Goal: Task Accomplishment & Management: Complete application form

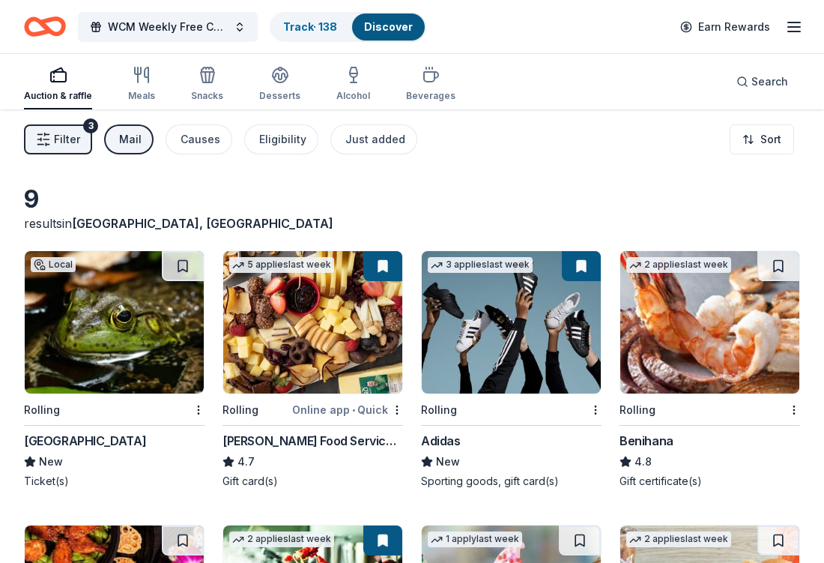
click at [119, 450] on div "[GEOGRAPHIC_DATA] New Ticket(s)" at bounding box center [114, 460] width 181 height 57
click at [315, 437] on div "[PERSON_NAME] Food Service Store" at bounding box center [313, 441] width 181 height 18
click at [661, 438] on div "Benihana" at bounding box center [647, 441] width 54 height 18
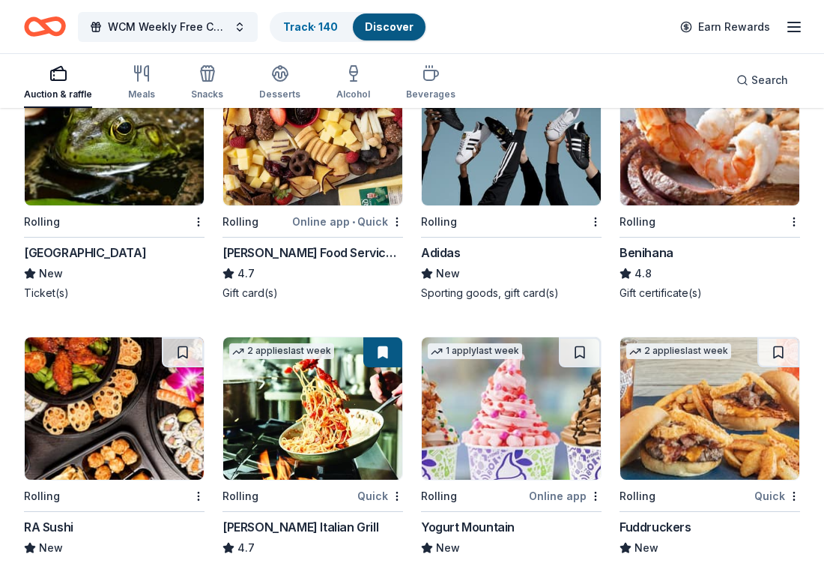
scroll to position [466, 0]
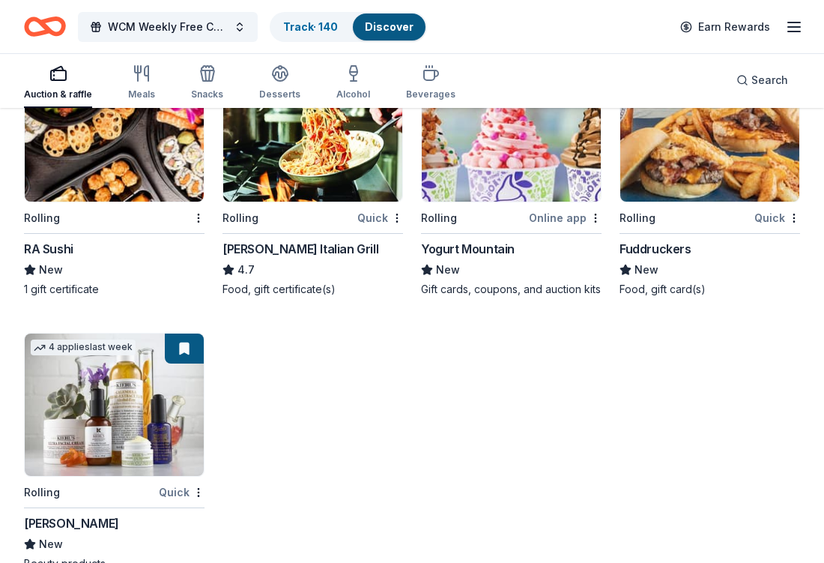
click at [56, 250] on div "RA Sushi" at bounding box center [48, 249] width 49 height 18
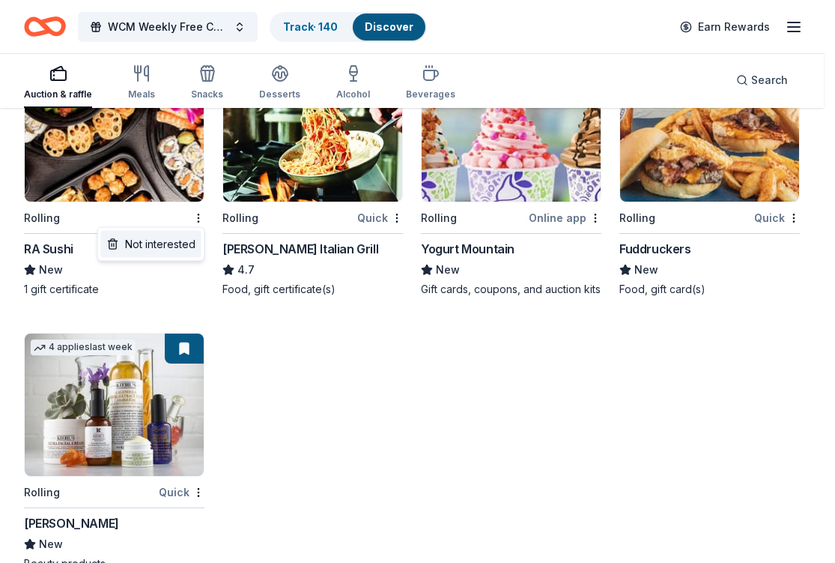
click at [185, 244] on div "Not interested" at bounding box center [151, 244] width 100 height 27
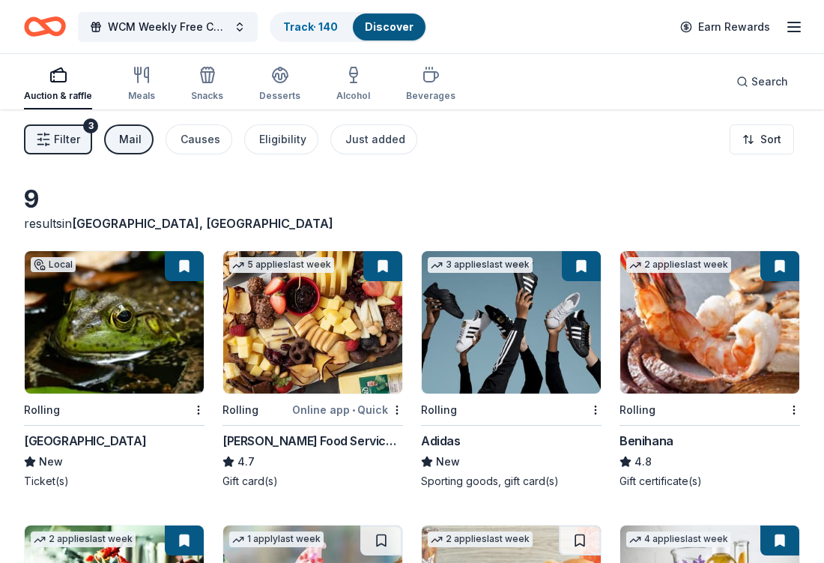
scroll to position [245, 0]
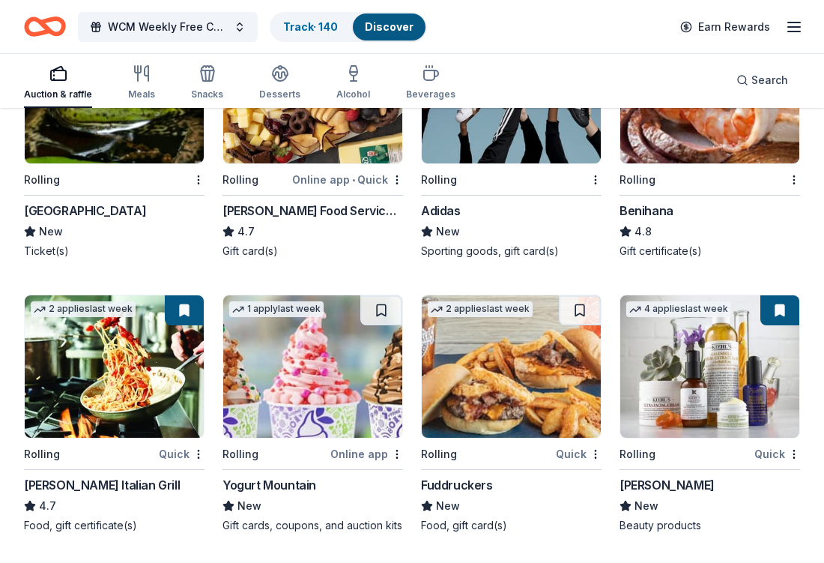
click at [290, 476] on div "Yogurt Mountain" at bounding box center [270, 485] width 94 height 18
click at [477, 478] on div "Fuddruckers" at bounding box center [457, 485] width 72 height 18
click at [640, 476] on div "Kiehl's" at bounding box center [667, 485] width 95 height 18
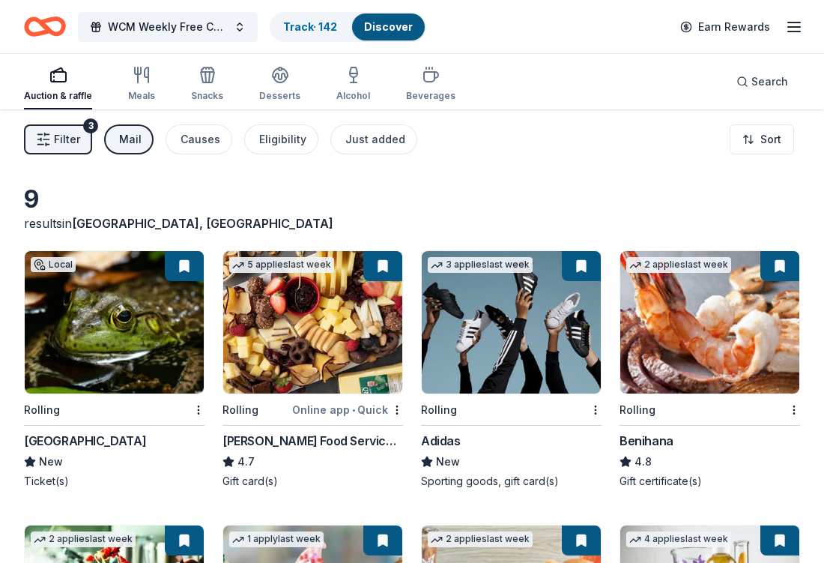
click at [136, 133] on div "Mail" at bounding box center [130, 139] width 22 height 18
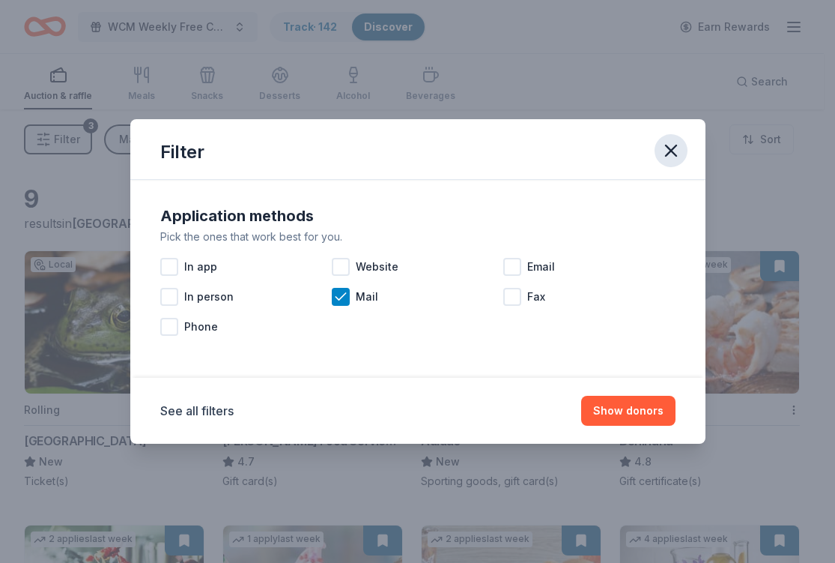
click at [674, 148] on icon "button" at bounding box center [671, 150] width 21 height 21
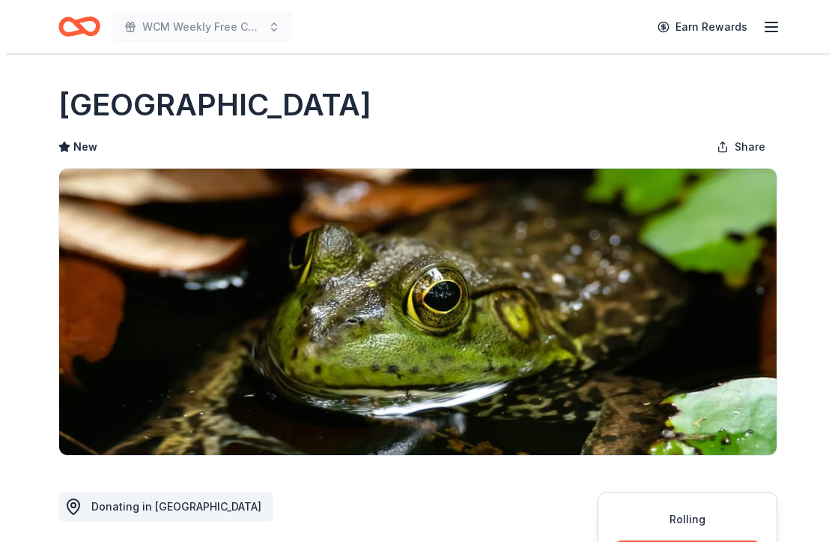
scroll to position [247, 0]
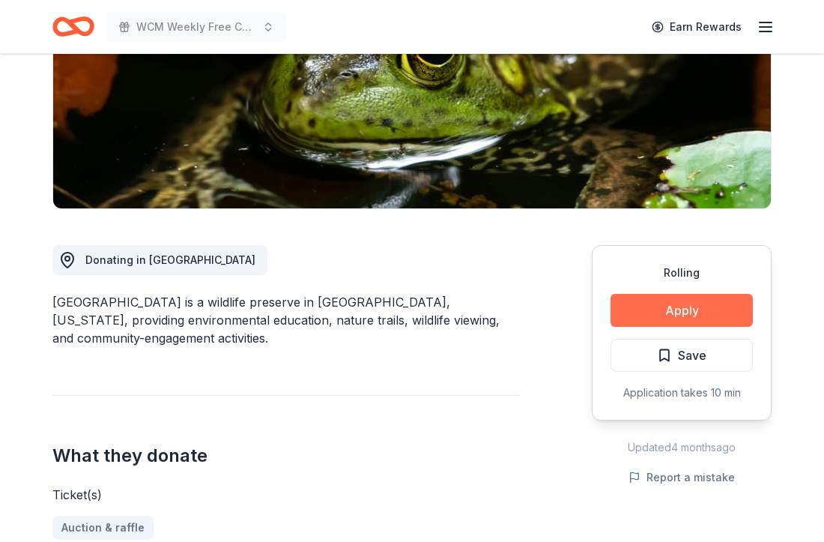
click at [632, 297] on button "Apply" at bounding box center [682, 310] width 142 height 33
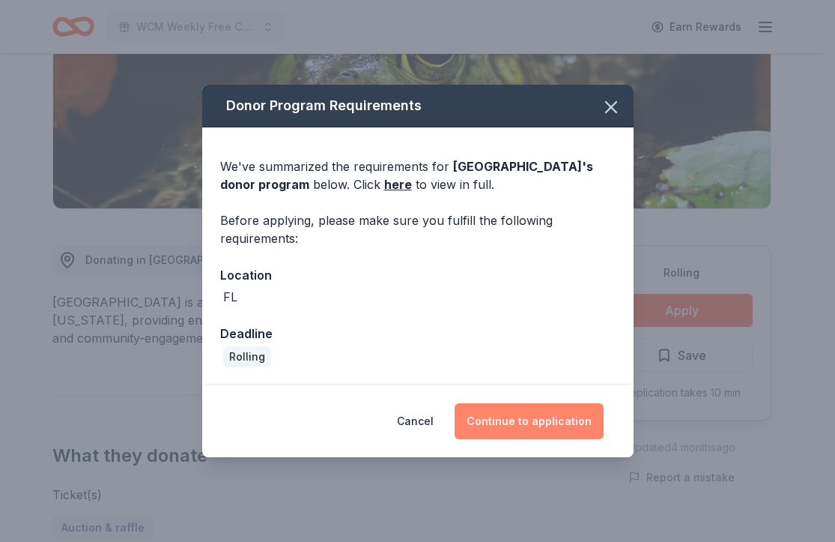
click at [547, 414] on button "Continue to application" at bounding box center [529, 421] width 149 height 36
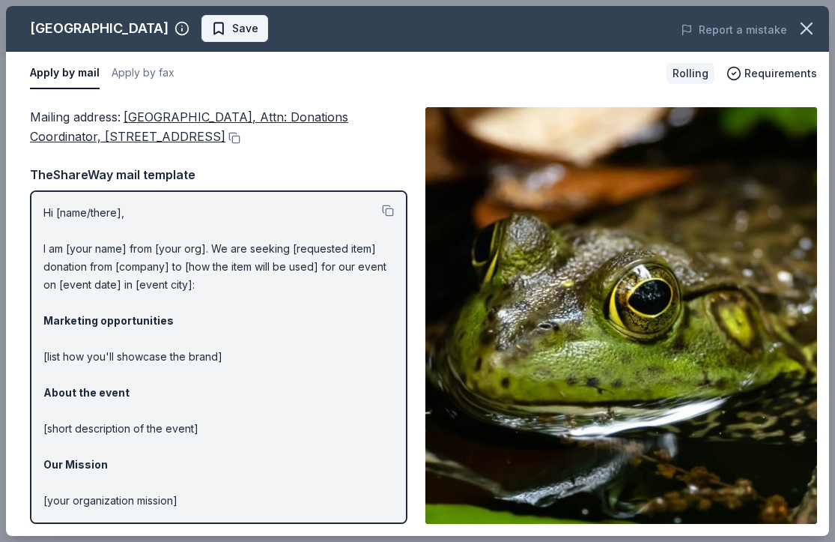
click at [226, 31] on span "Save" at bounding box center [234, 28] width 47 height 18
click at [226, 31] on body "WCM Weekly Free Community Bingo Jacksonville Florida Earn Rewards Rolling Share…" at bounding box center [412, 24] width 824 height 542
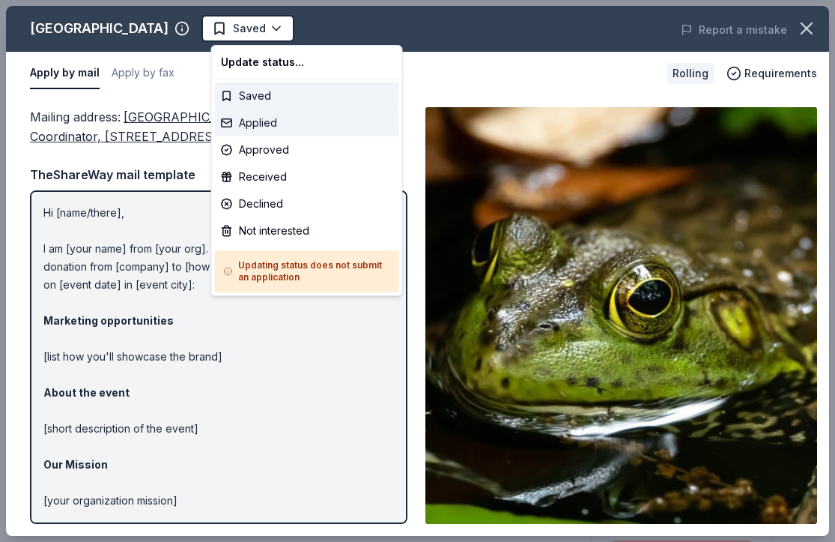
click at [254, 126] on div "Applied" at bounding box center [307, 122] width 184 height 27
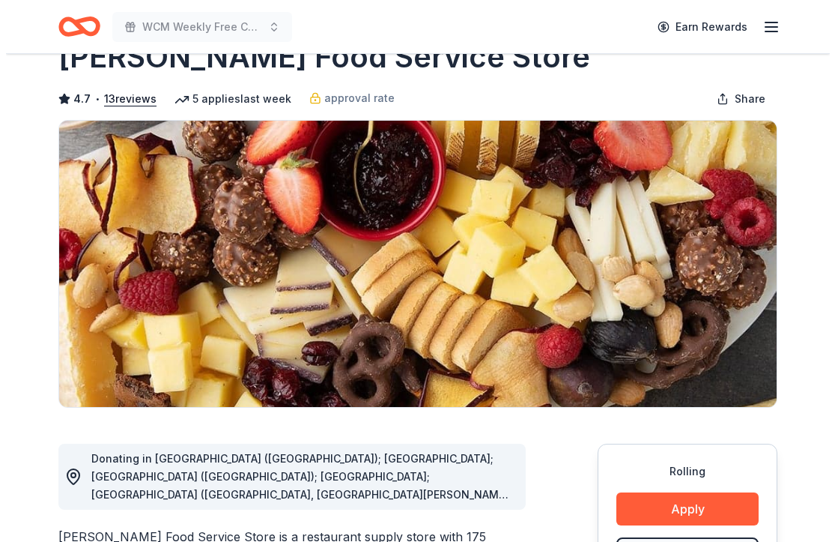
scroll to position [345, 0]
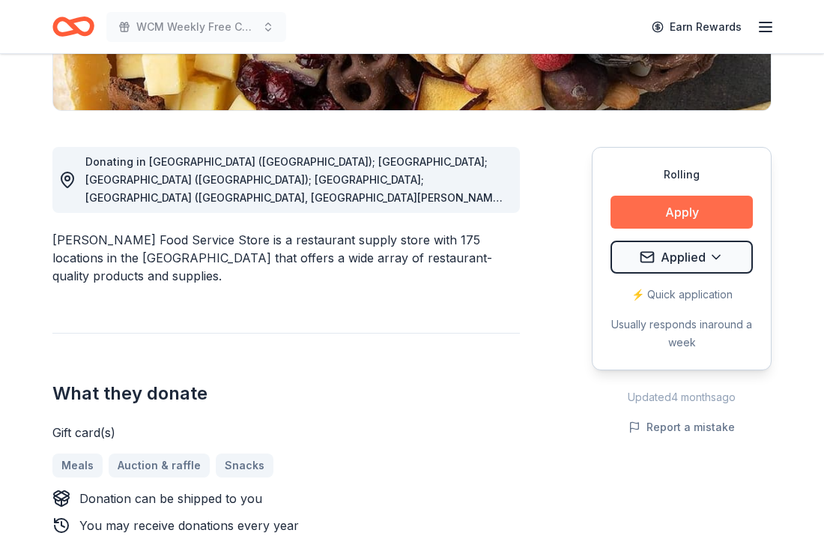
click at [656, 211] on button "Apply" at bounding box center [682, 212] width 142 height 33
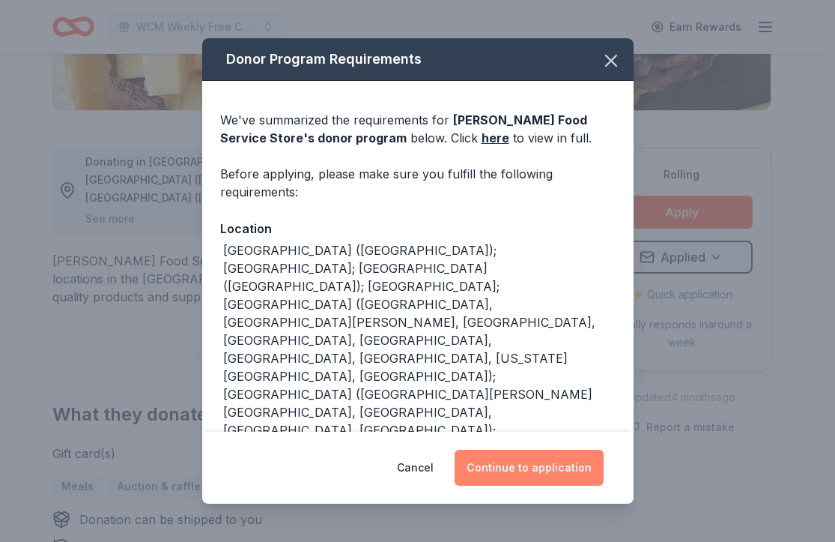
click at [554, 473] on button "Continue to application" at bounding box center [529, 468] width 149 height 36
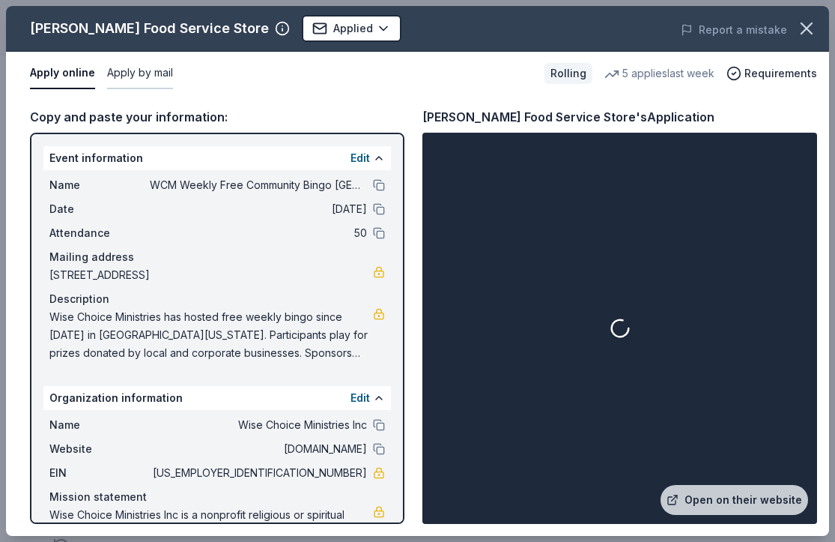
click at [125, 79] on button "Apply by mail" at bounding box center [140, 73] width 66 height 31
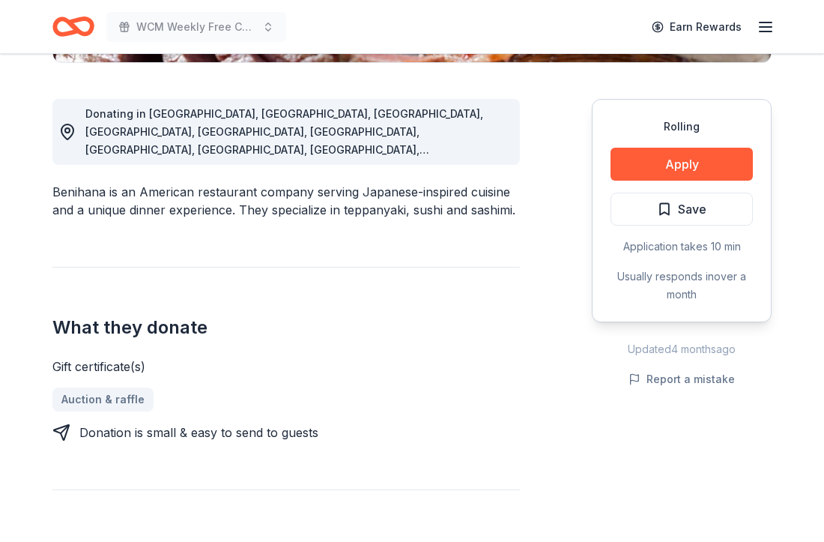
scroll to position [321, 0]
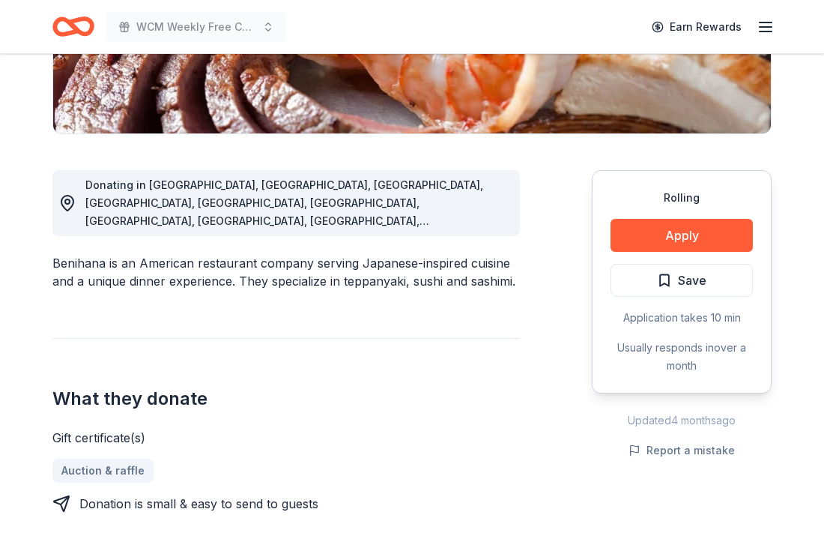
drag, startPoint x: 106, startPoint y: 247, endPoint x: 45, endPoint y: 246, distance: 61.4
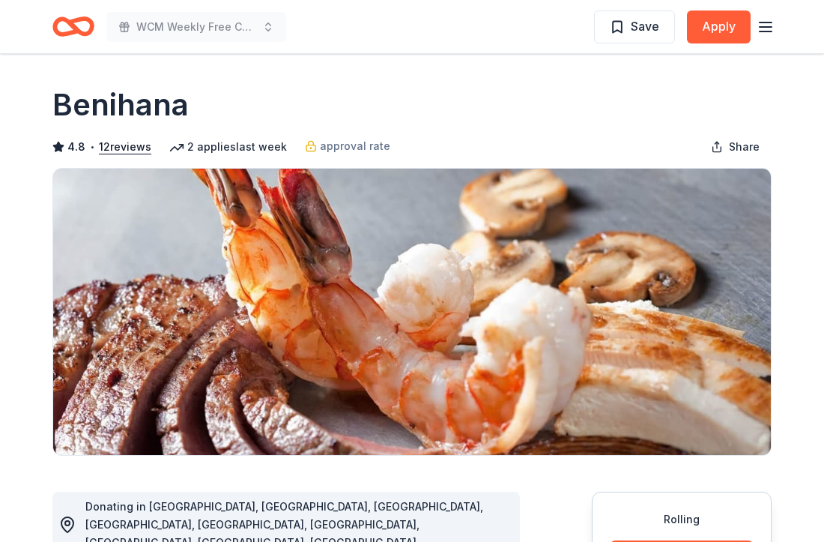
drag, startPoint x: 152, startPoint y: 106, endPoint x: 43, endPoint y: 117, distance: 109.2
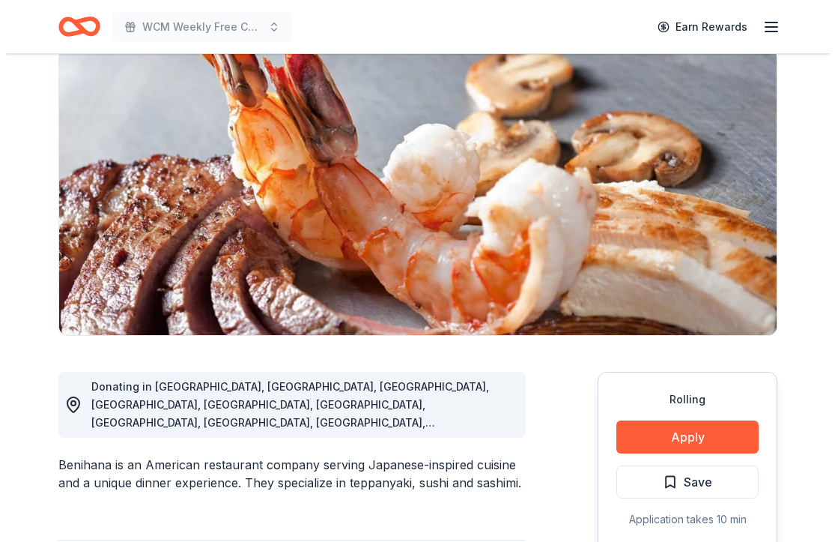
scroll to position [123, 0]
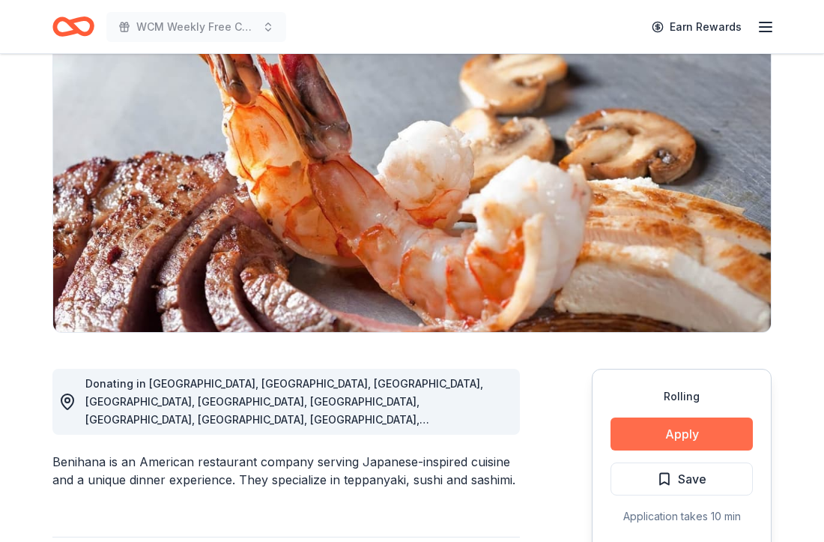
click at [655, 433] on button "Apply" at bounding box center [682, 433] width 142 height 33
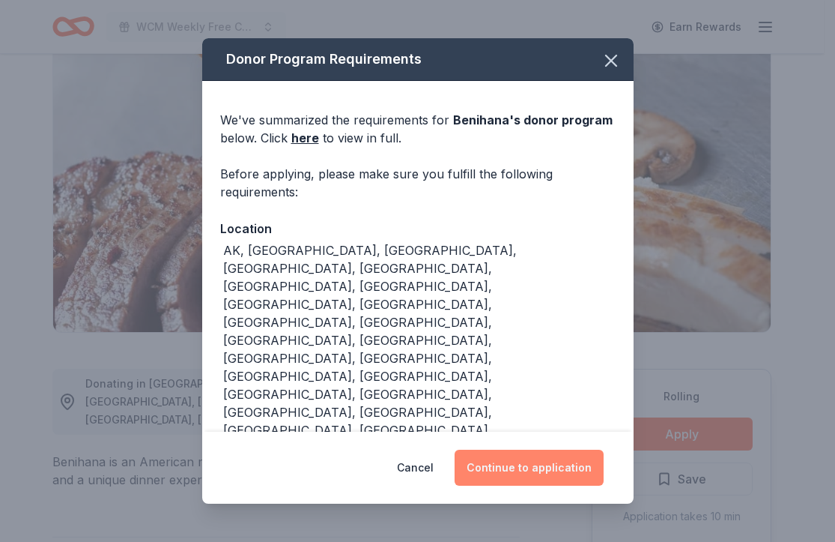
click at [575, 466] on button "Continue to application" at bounding box center [529, 468] width 149 height 36
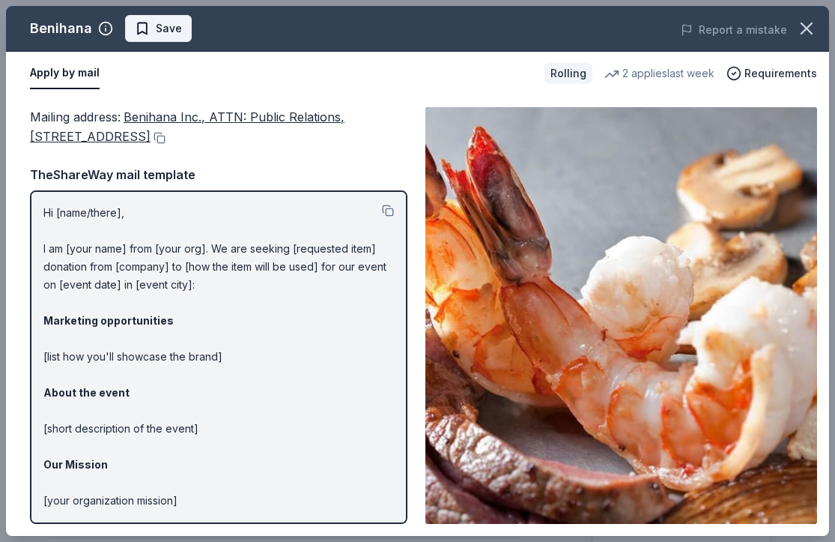
click at [170, 29] on span "Save" at bounding box center [169, 28] width 26 height 18
click at [172, 31] on body "WCM Weekly Free Community Bingo Jacksonville Florida Earn Rewards Rolling Share…" at bounding box center [412, 271] width 824 height 542
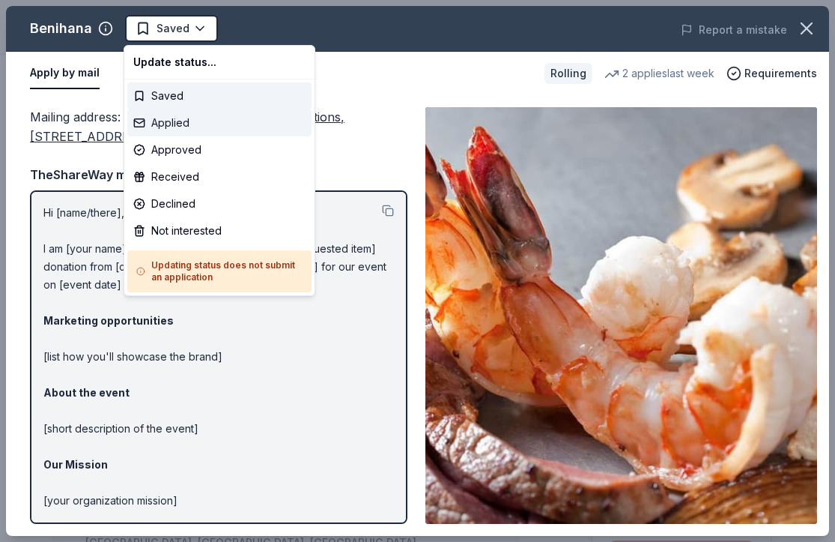
click at [192, 122] on div "Applied" at bounding box center [219, 122] width 184 height 27
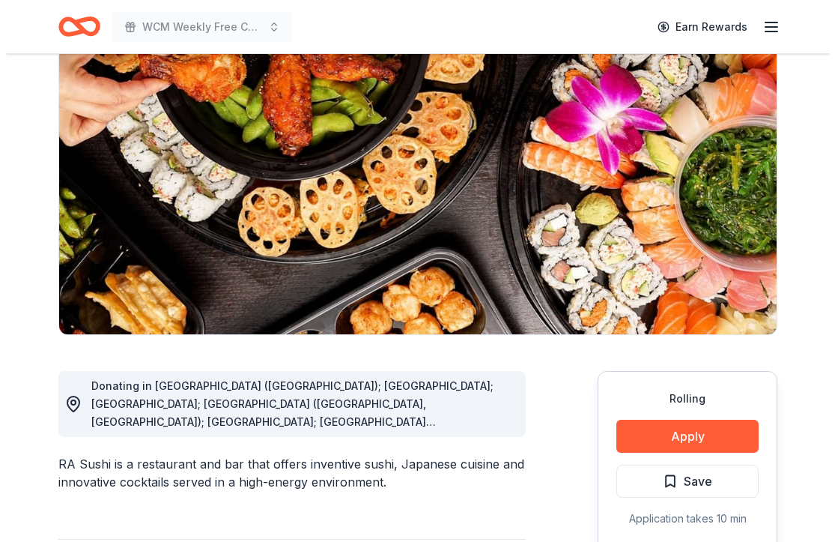
scroll to position [203, 0]
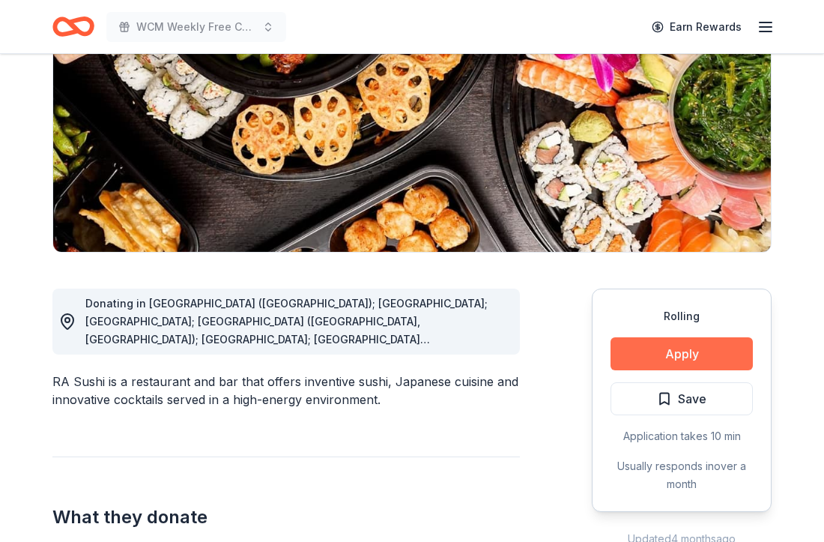
click at [671, 361] on button "Apply" at bounding box center [682, 353] width 142 height 33
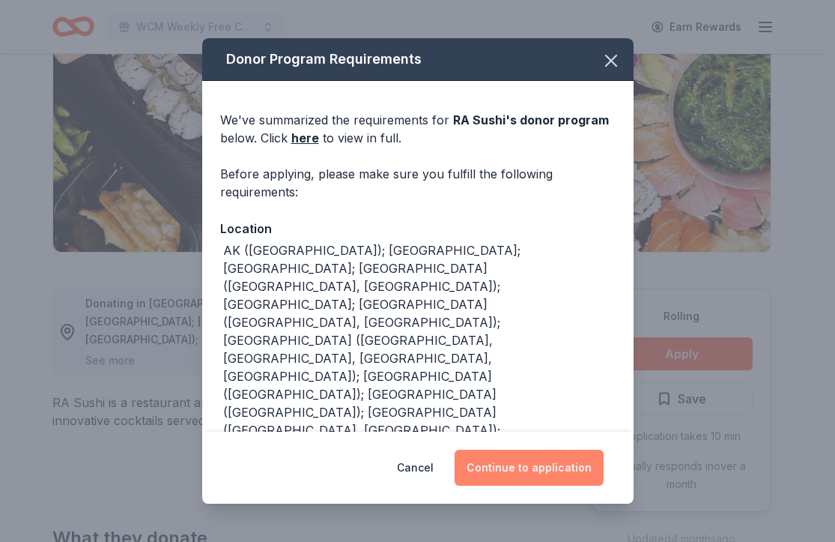
click at [530, 467] on button "Continue to application" at bounding box center [529, 468] width 149 height 36
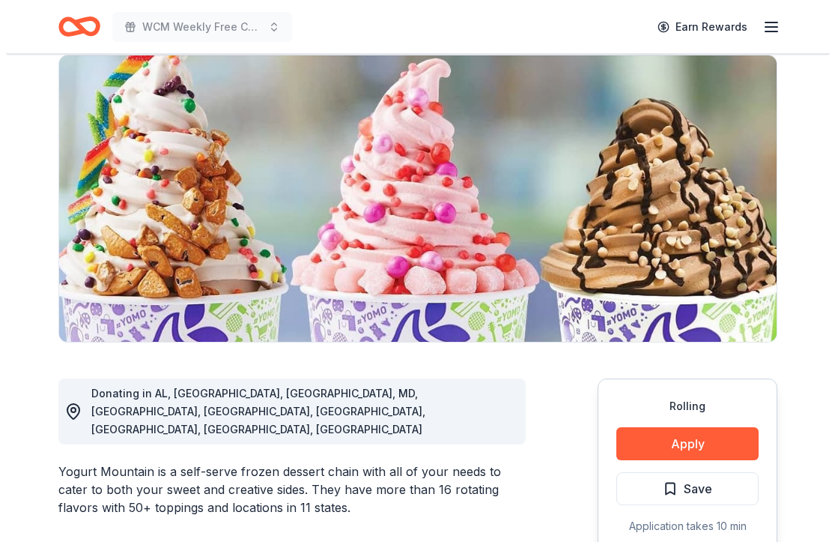
scroll to position [342, 0]
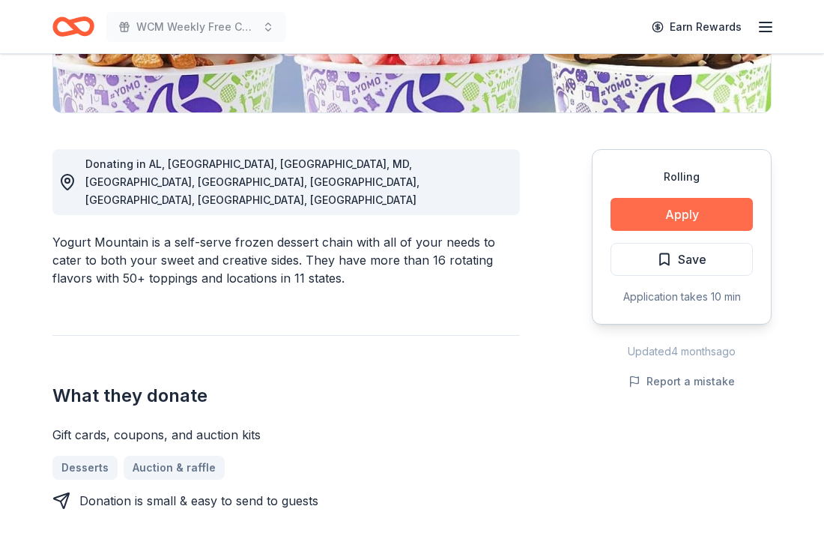
click at [675, 216] on button "Apply" at bounding box center [682, 214] width 142 height 33
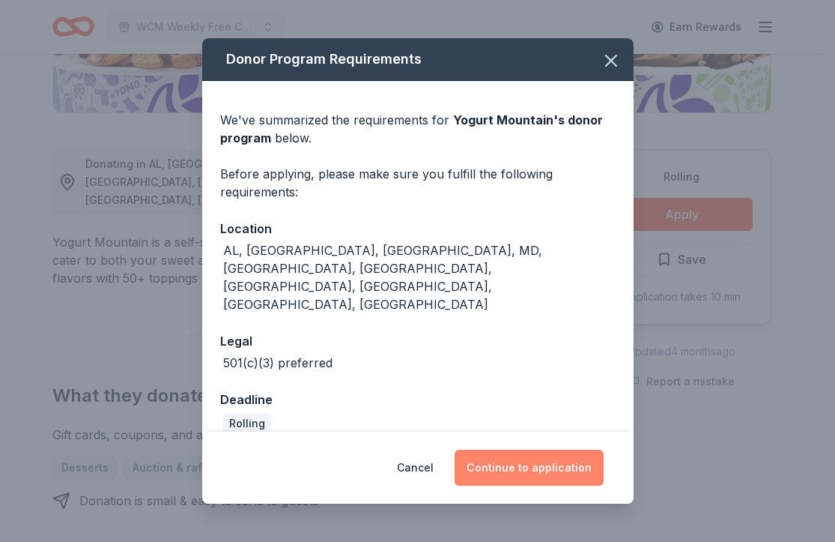
click at [557, 450] on button "Continue to application" at bounding box center [529, 468] width 149 height 36
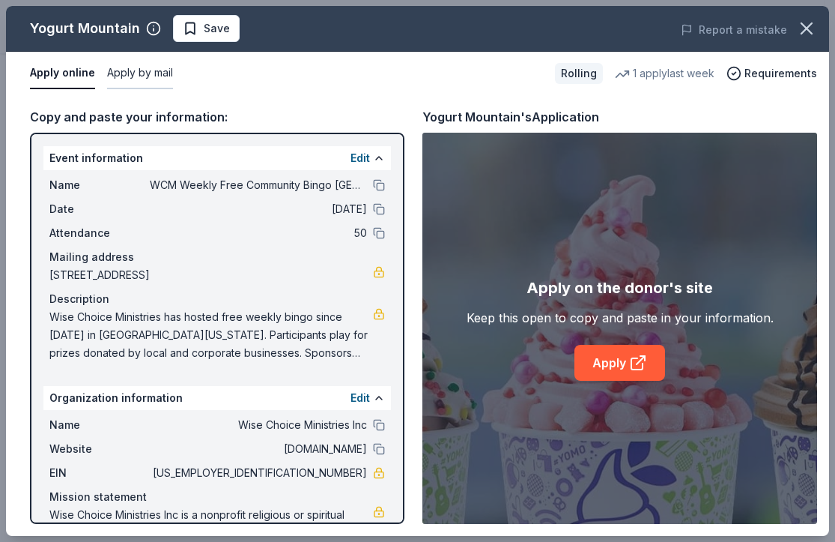
click at [151, 75] on button "Apply by mail" at bounding box center [140, 73] width 66 height 31
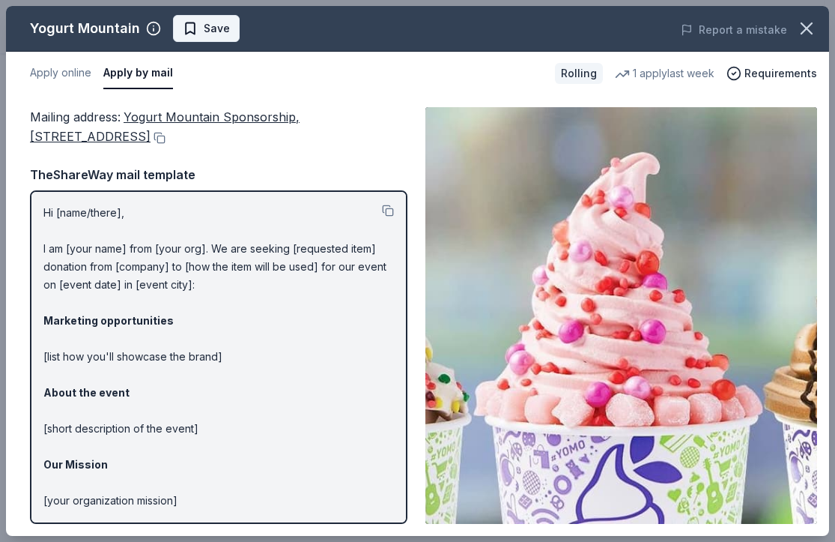
click at [217, 21] on span "Save" at bounding box center [217, 28] width 26 height 18
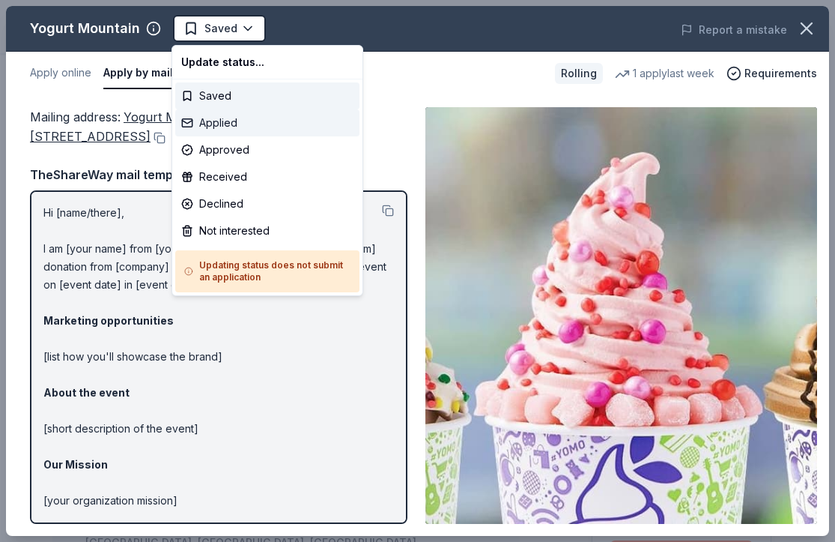
click at [220, 124] on div "Applied" at bounding box center [267, 122] width 184 height 27
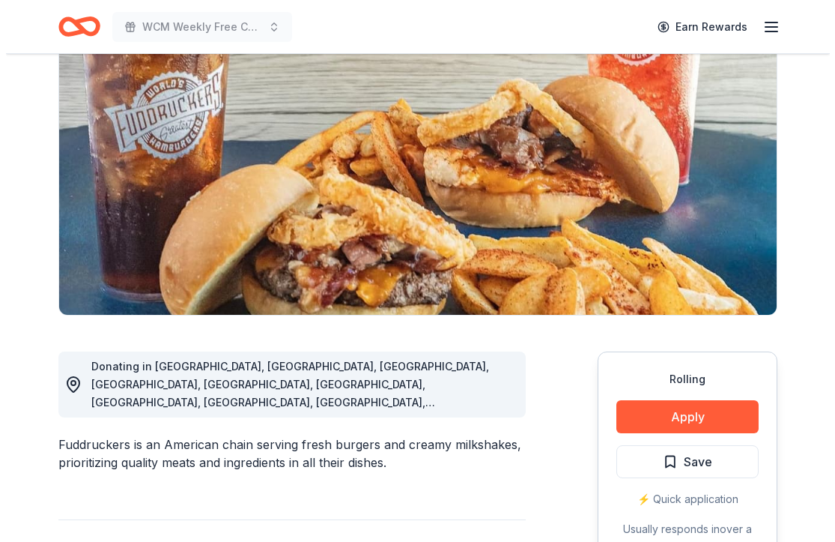
scroll to position [264, 0]
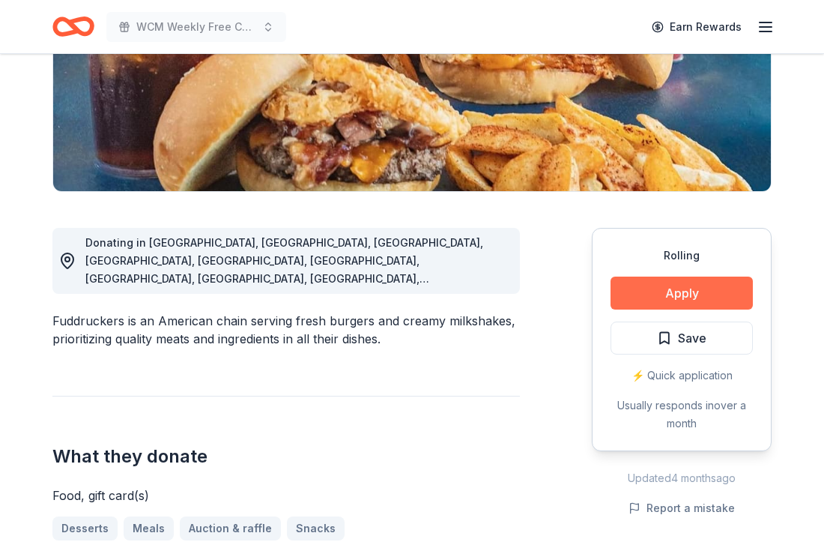
click at [669, 285] on button "Apply" at bounding box center [682, 292] width 142 height 33
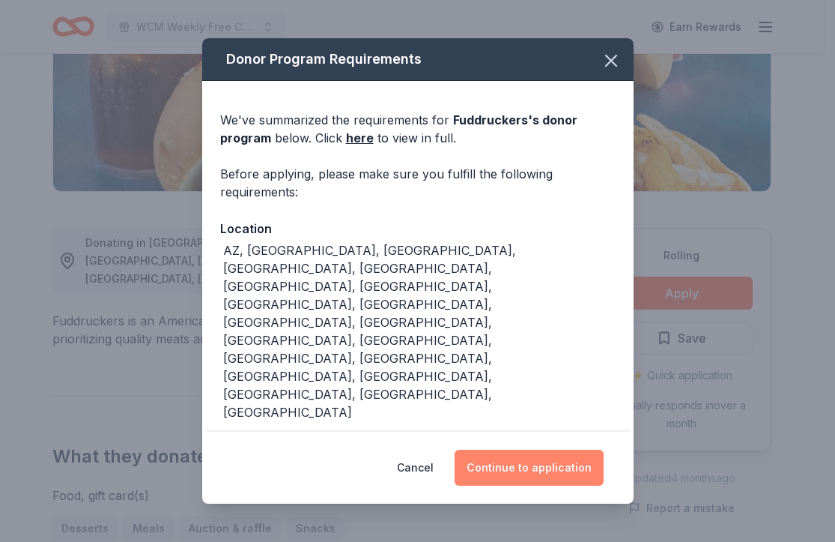
click at [529, 451] on button "Continue to application" at bounding box center [529, 468] width 149 height 36
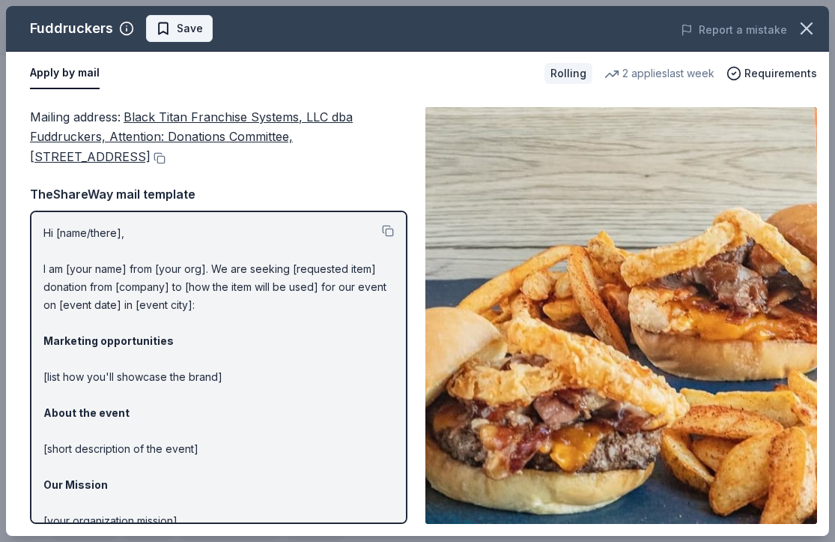
click at [180, 37] on button "Save" at bounding box center [179, 28] width 67 height 27
click at [180, 37] on body "WCM Weekly Free Community Bingo Jacksonville Florida Earn Rewards Rolling Share…" at bounding box center [412, 7] width 824 height 542
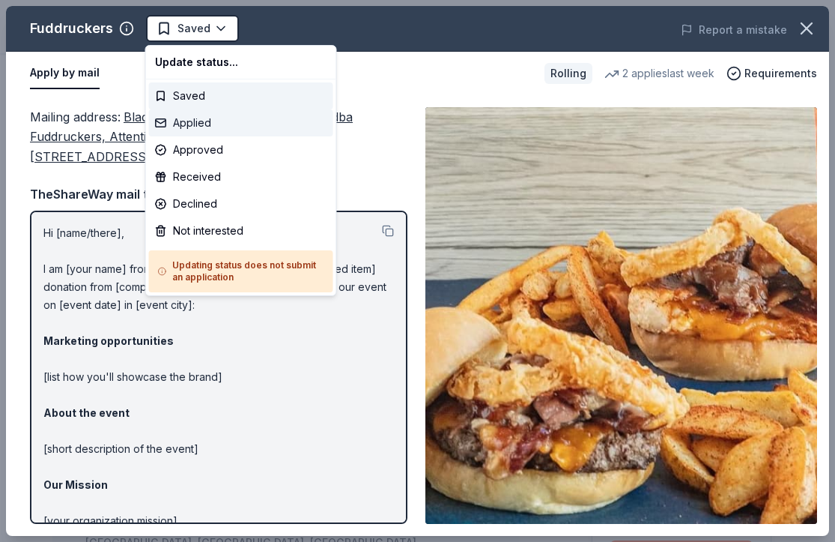
click at [187, 121] on div "Applied" at bounding box center [241, 122] width 184 height 27
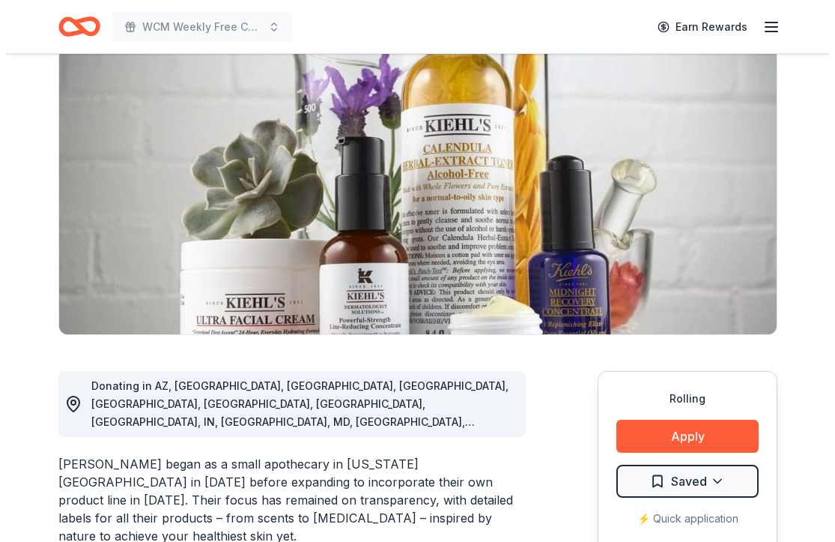
scroll to position [223, 0]
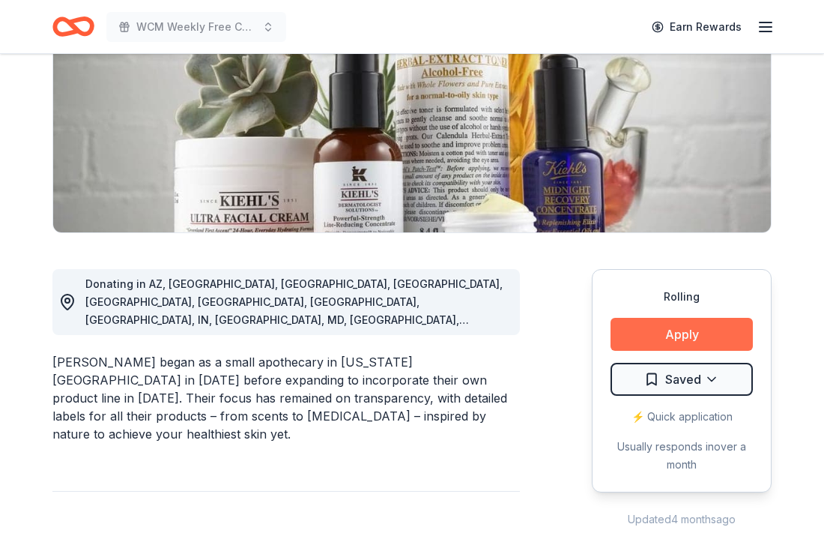
click at [640, 337] on button "Apply" at bounding box center [682, 334] width 142 height 33
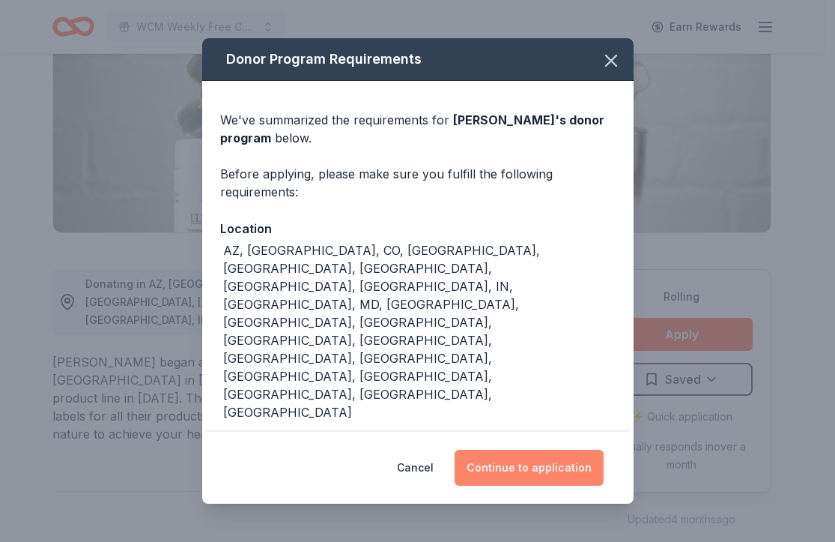
click at [545, 480] on button "Continue to application" at bounding box center [529, 468] width 149 height 36
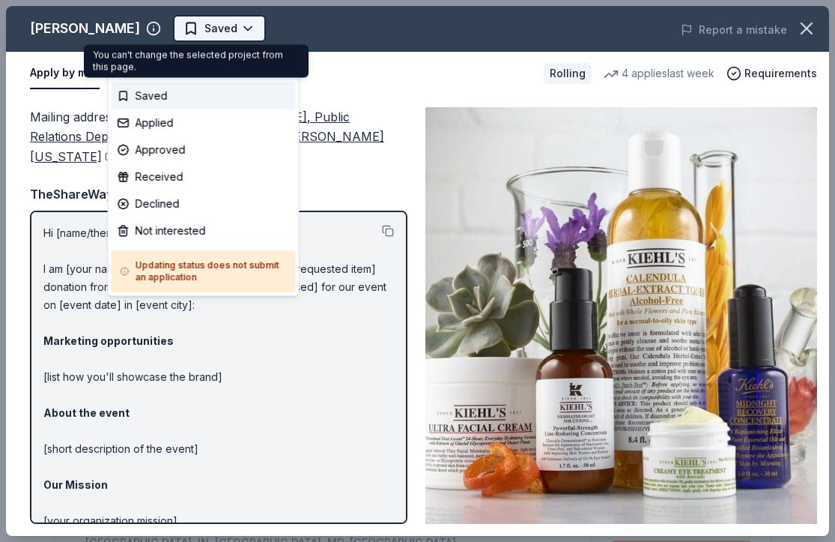
click at [181, 37] on body "WCM Weekly Free Community Bingo [GEOGRAPHIC_DATA] [US_STATE] Saved Apply Rollin…" at bounding box center [412, 271] width 824 height 542
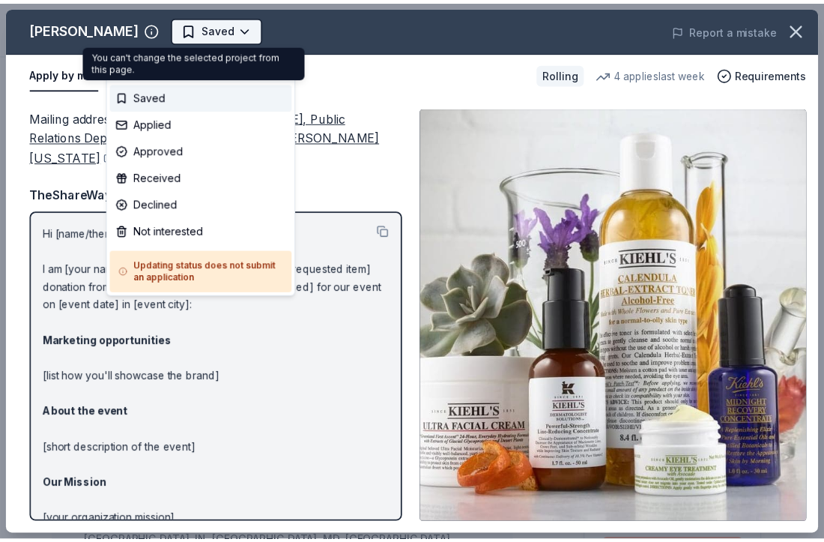
scroll to position [0, 0]
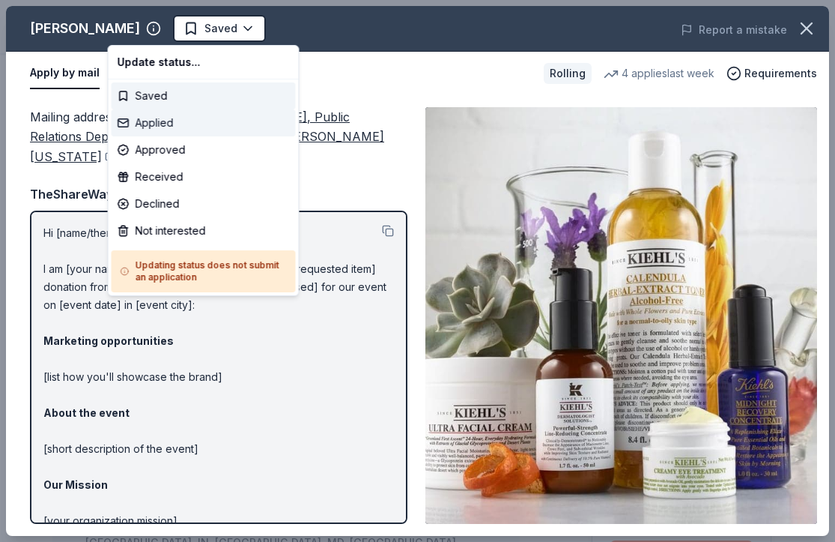
click at [186, 115] on div "Applied" at bounding box center [204, 122] width 184 height 27
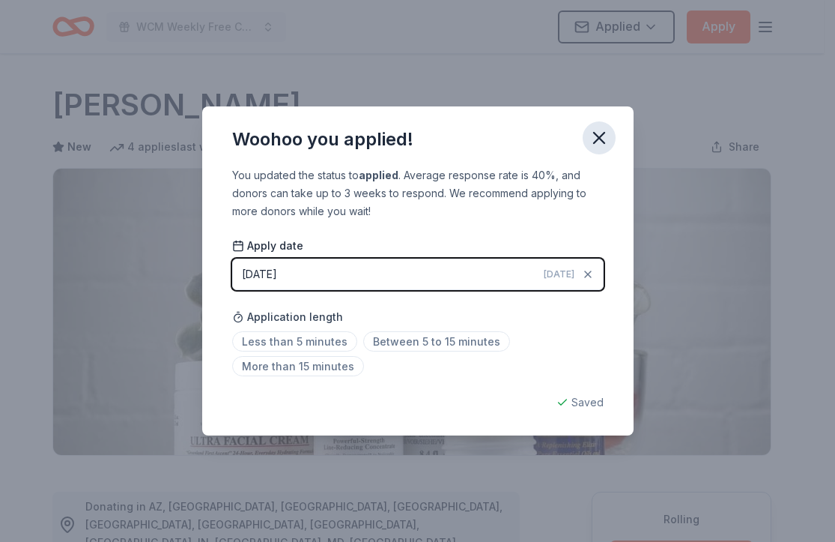
click at [591, 139] on icon "button" at bounding box center [599, 137] width 21 height 21
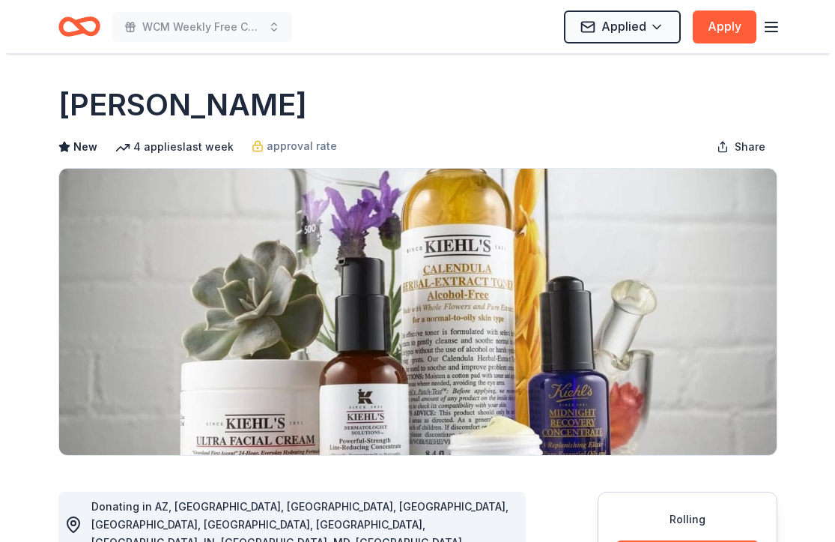
scroll to position [22, 0]
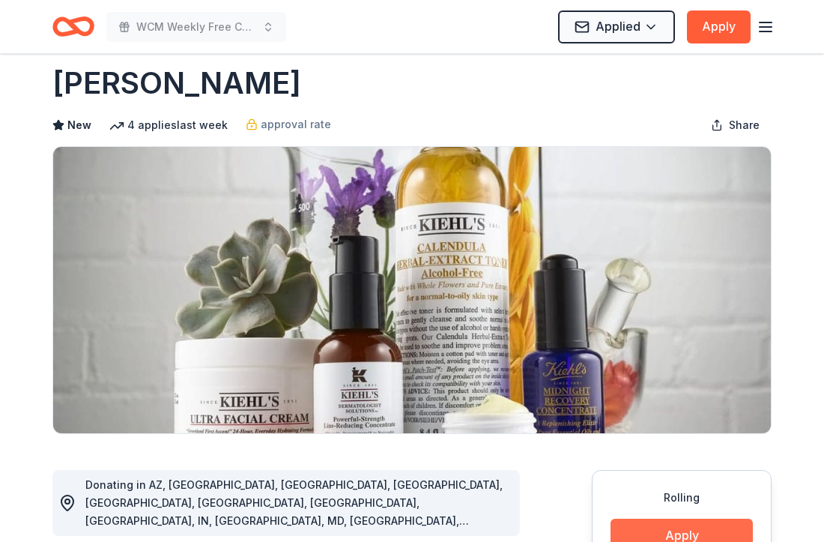
click at [708, 530] on button "Apply" at bounding box center [682, 534] width 142 height 33
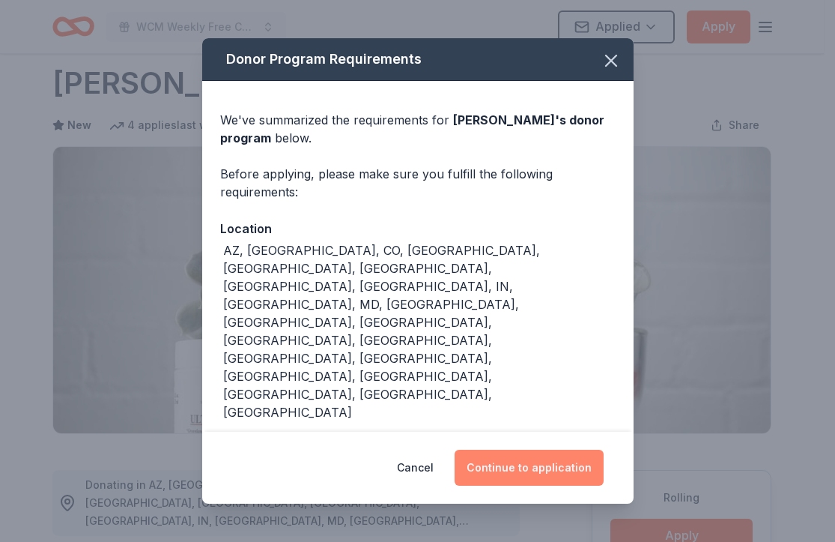
click at [572, 474] on button "Continue to application" at bounding box center [529, 468] width 149 height 36
